Goal: Manage account settings

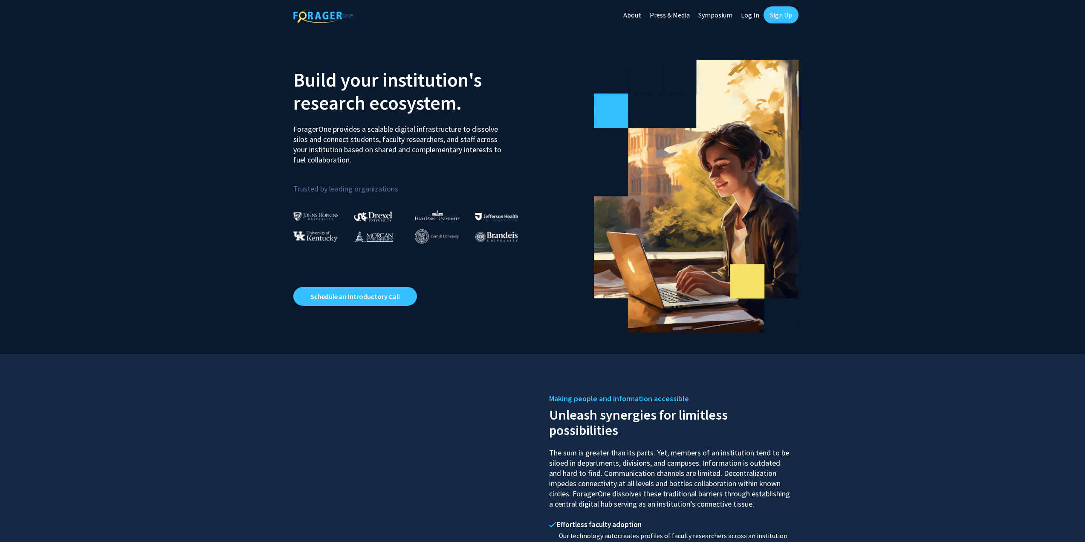
click at [747, 15] on link "Log In" at bounding box center [750, 15] width 27 height 30
select select
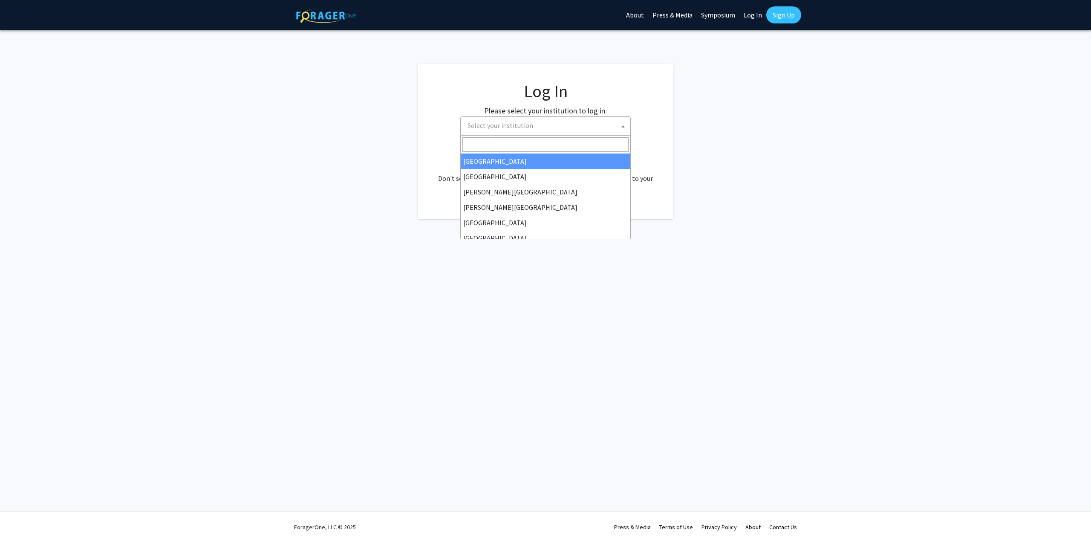
click at [494, 131] on span "Select your institution" at bounding box center [547, 125] width 166 height 17
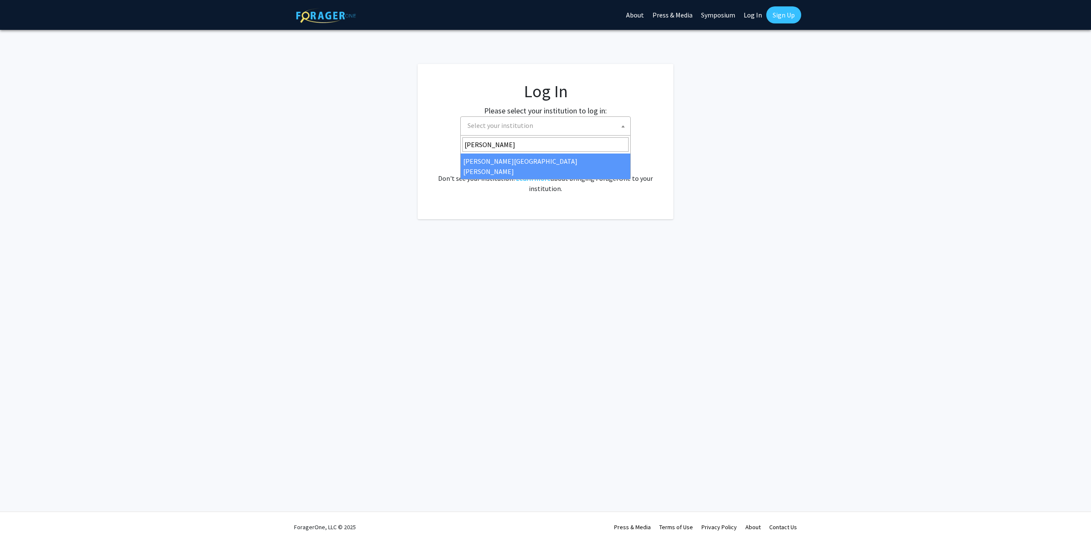
type input "[PERSON_NAME]"
select select "1"
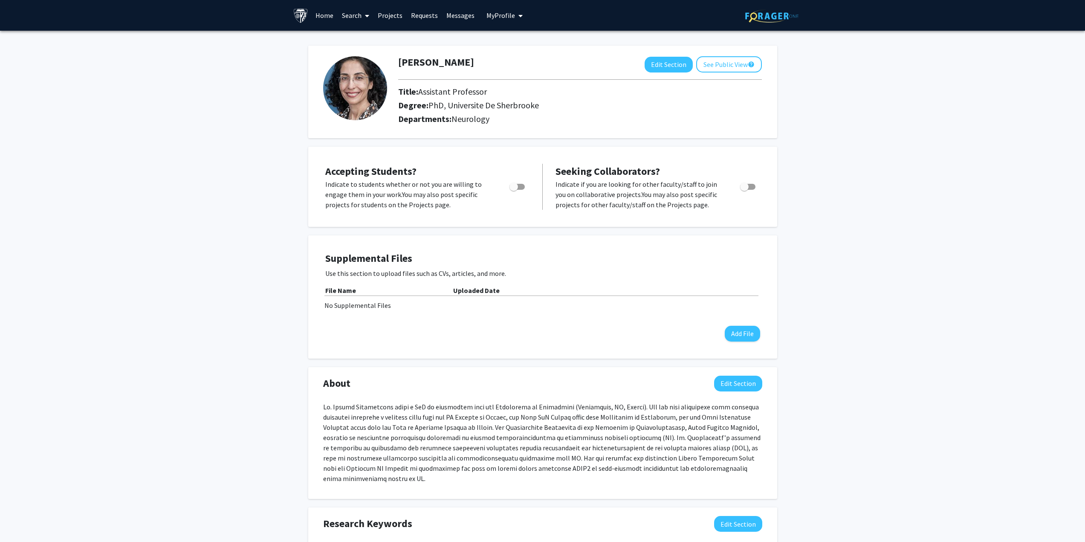
click at [520, 187] on span "Toggle" at bounding box center [516, 187] width 15 height 6
click at [514, 190] on input "Would you like to permit student requests?" at bounding box center [513, 190] width 0 height 0
checkbox input "true"
click at [752, 184] on span "Toggle" at bounding box center [747, 187] width 15 height 6
click at [744, 190] on input "Toggle" at bounding box center [744, 190] width 0 height 0
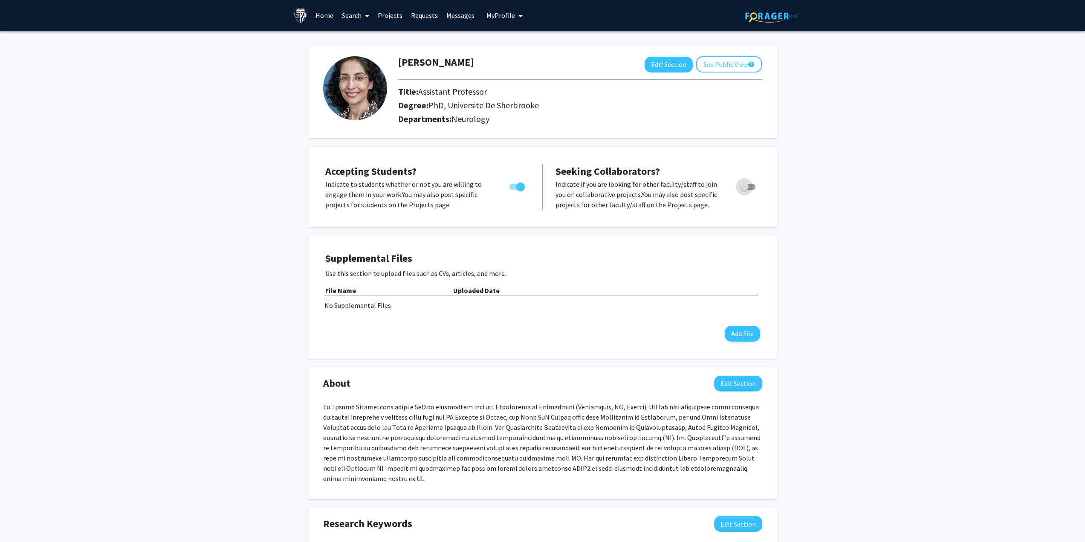
checkbox input "true"
click at [723, 65] on button "See Public View help" at bounding box center [729, 64] width 66 height 16
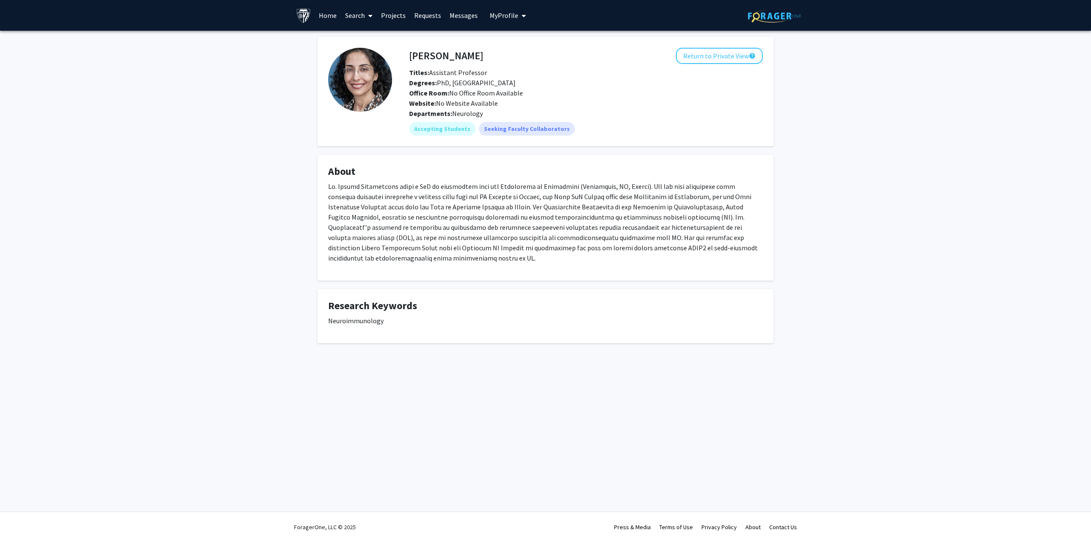
click at [781, 16] on img at bounding box center [774, 15] width 53 height 13
